Goal: Navigation & Orientation: Find specific page/section

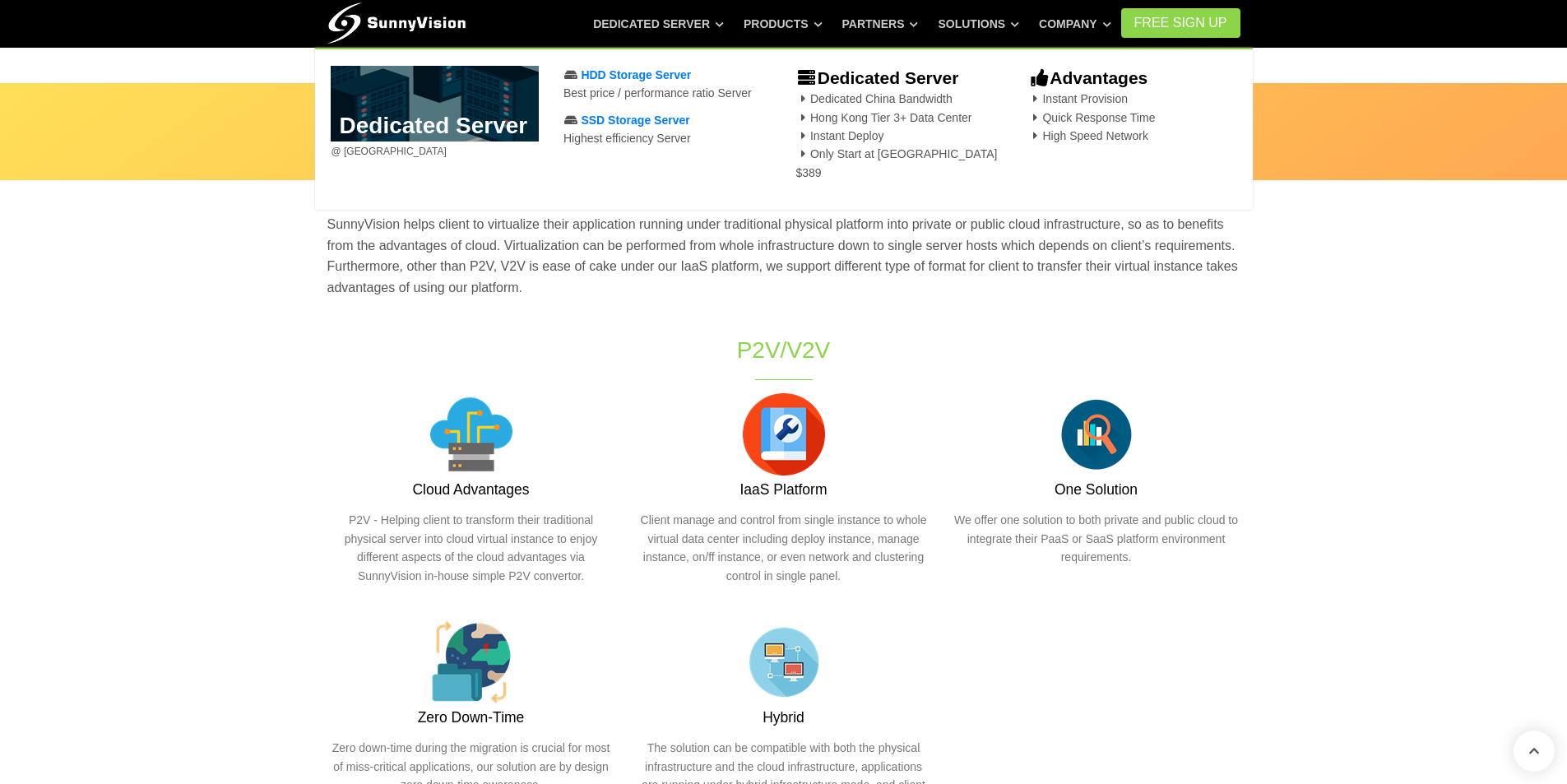
scroll to position [658, 0]
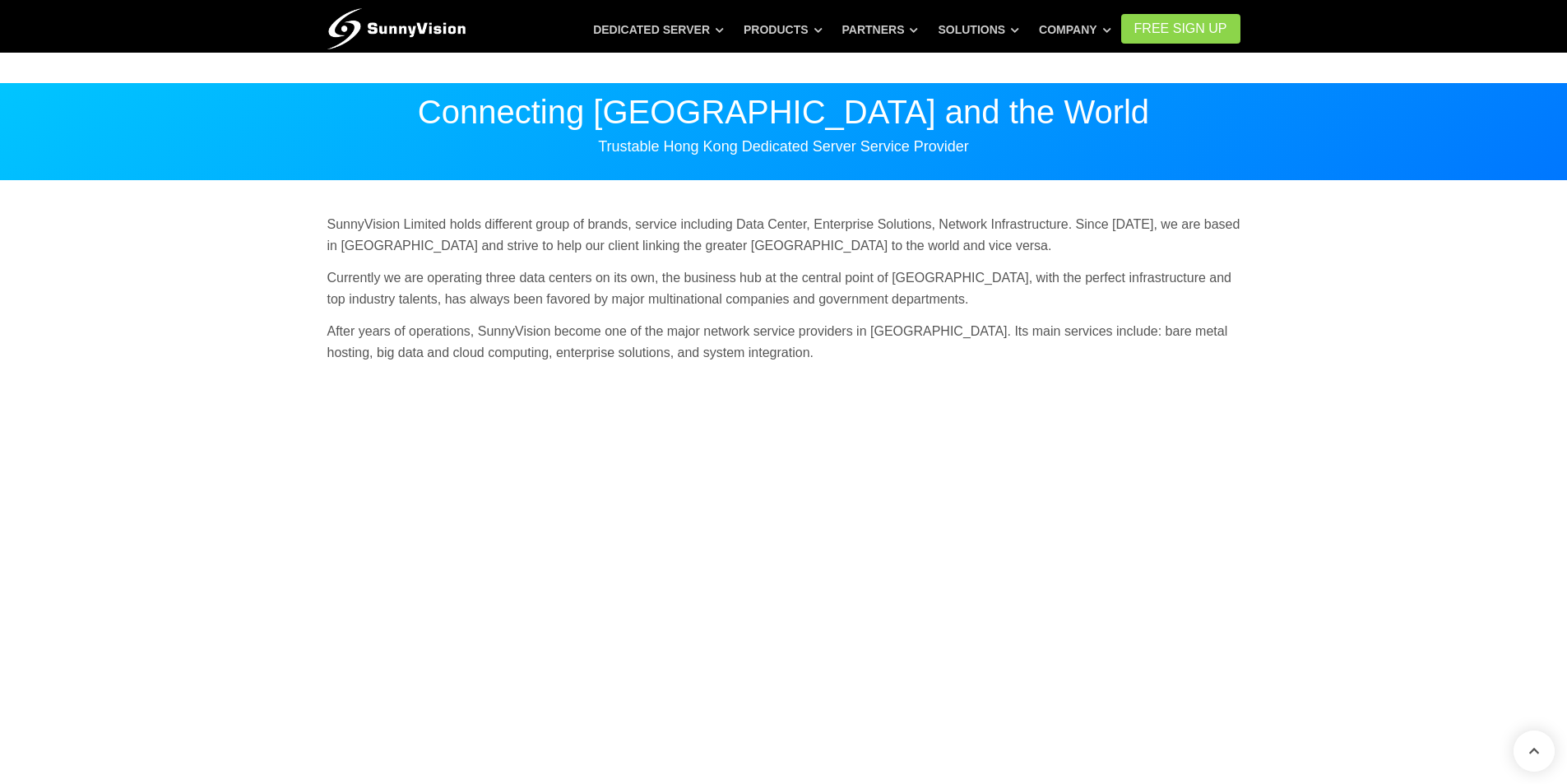
scroll to position [493, 0]
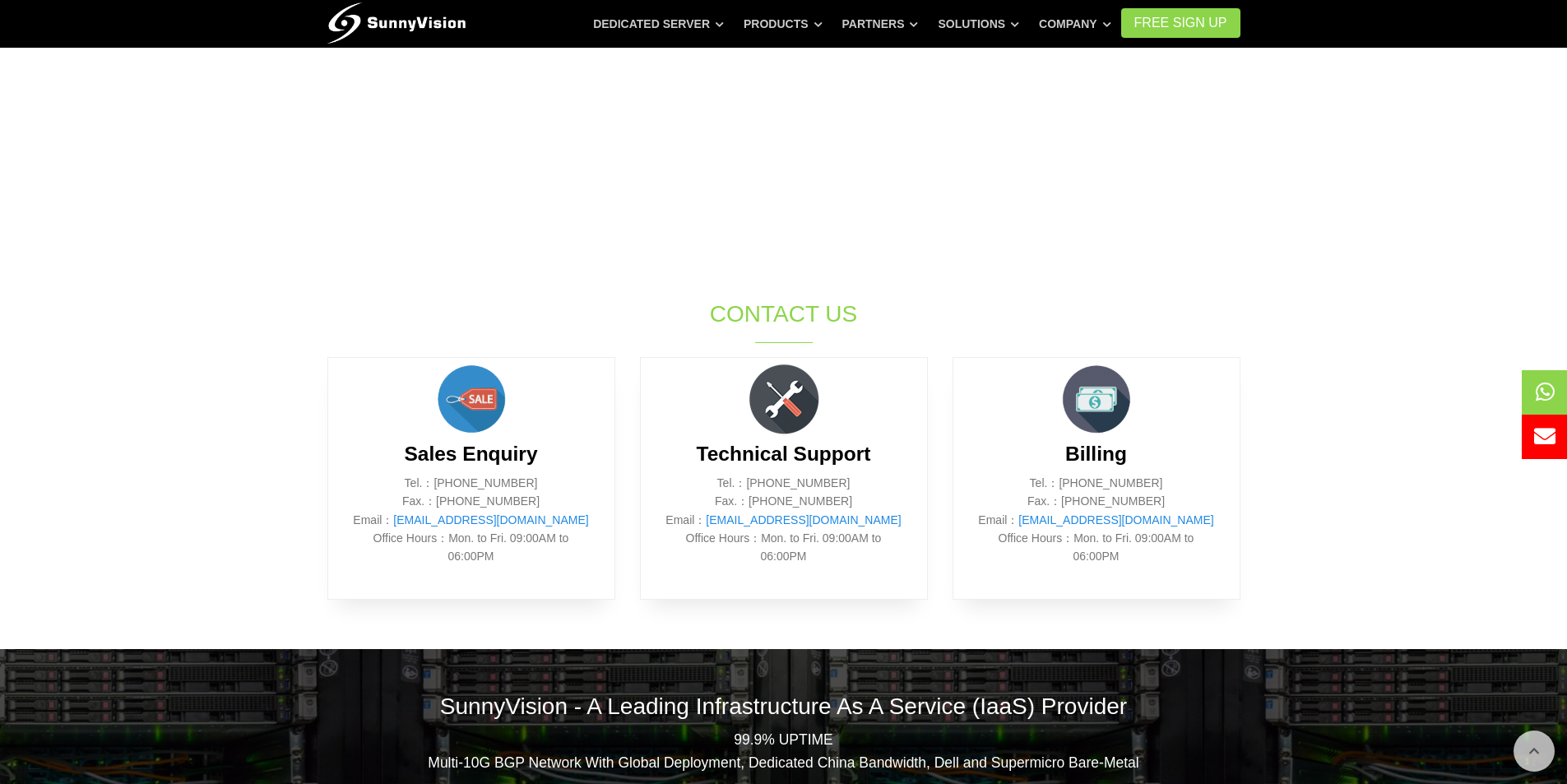
drag, startPoint x: 1352, startPoint y: 267, endPoint x: 1337, endPoint y: 267, distance: 15.0
click at [1352, 267] on section "SunnyVision Limited holds different group of brands, service including Data Cen…" at bounding box center [784, 168] width 1567 height 961
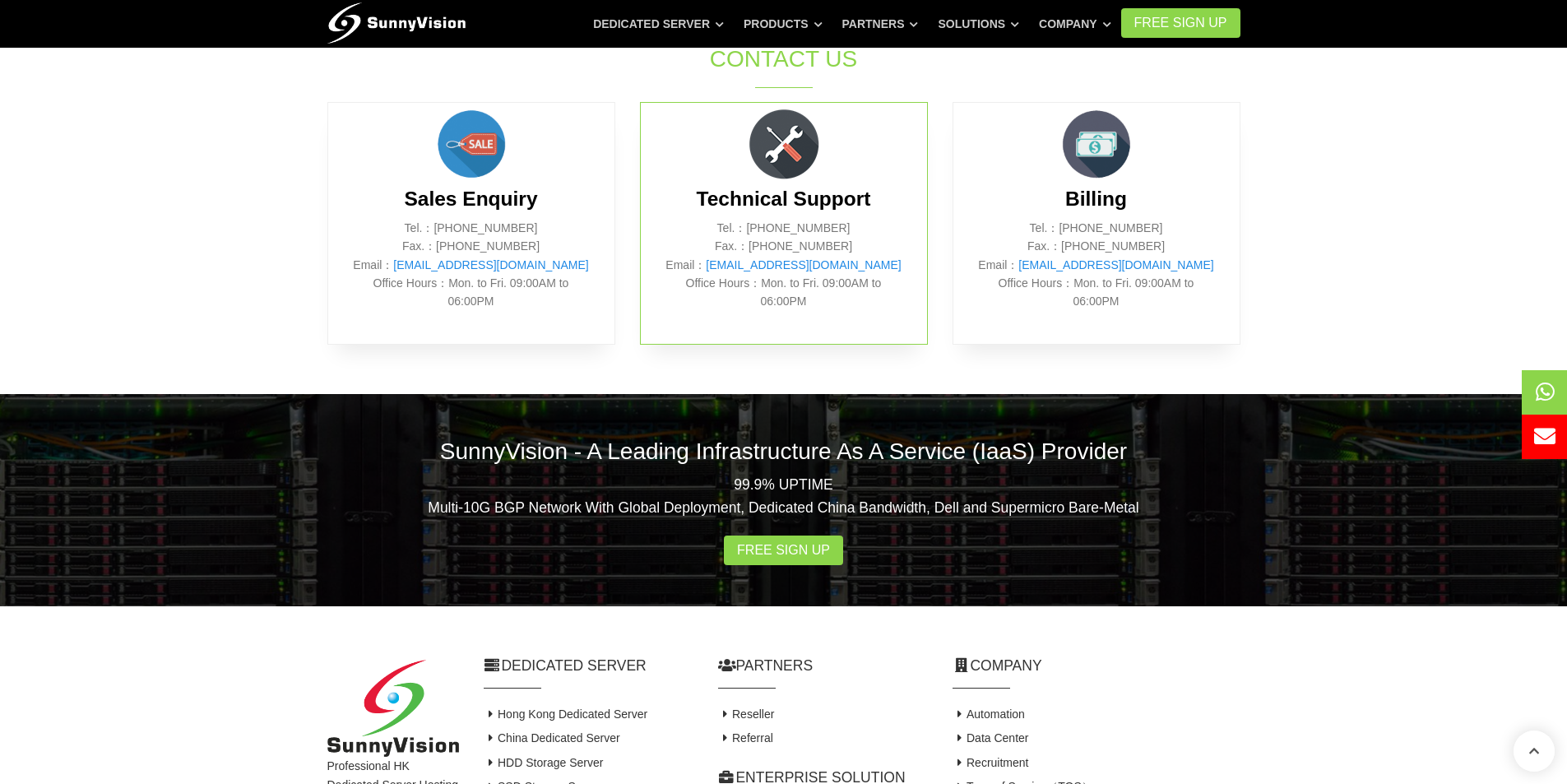
scroll to position [658, 0]
